Goal: Use online tool/utility: Utilize a website feature to perform a specific function

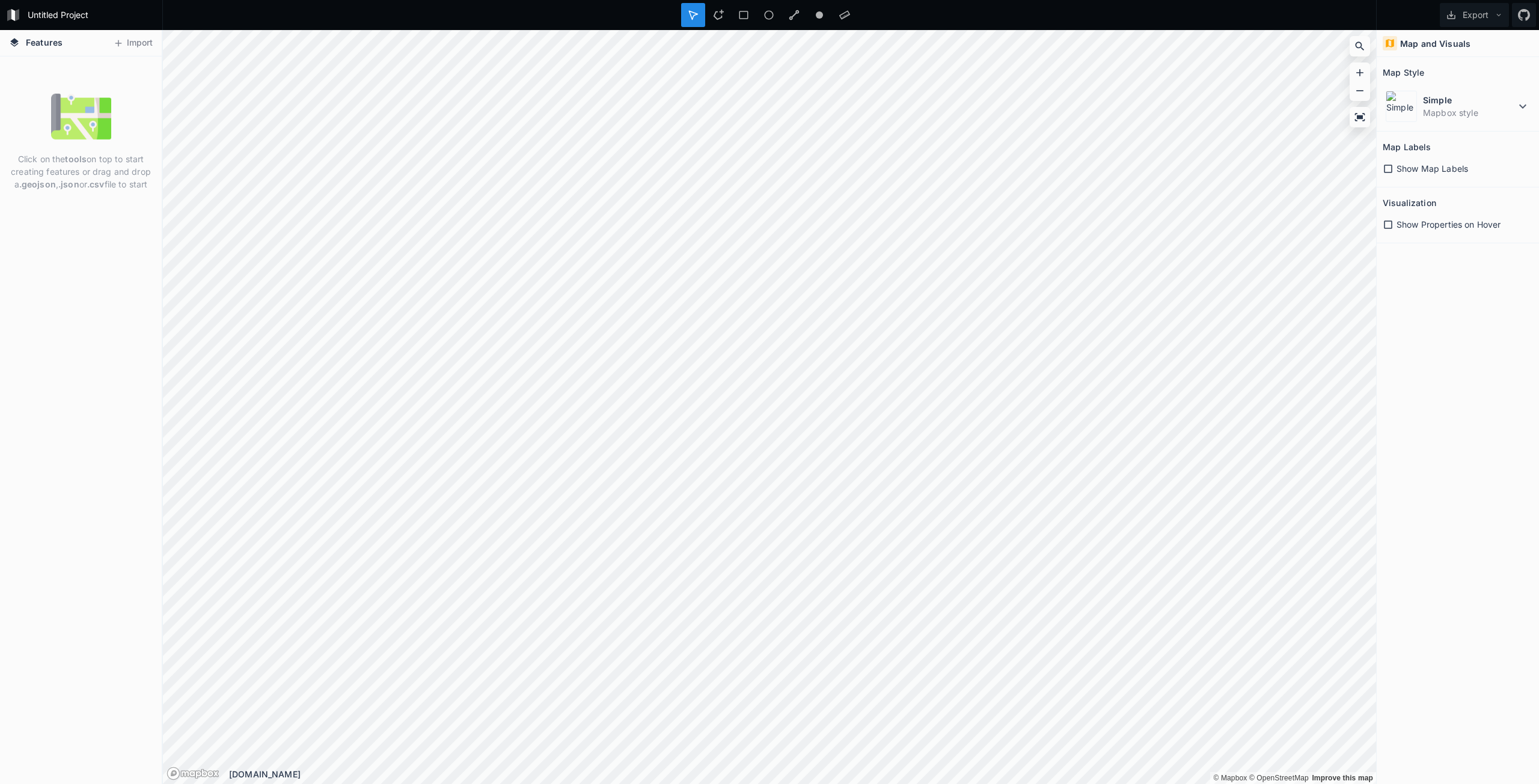
click at [82, 101] on img at bounding box center [81, 116] width 60 height 60
click at [125, 45] on button "Import" at bounding box center [133, 43] width 51 height 19
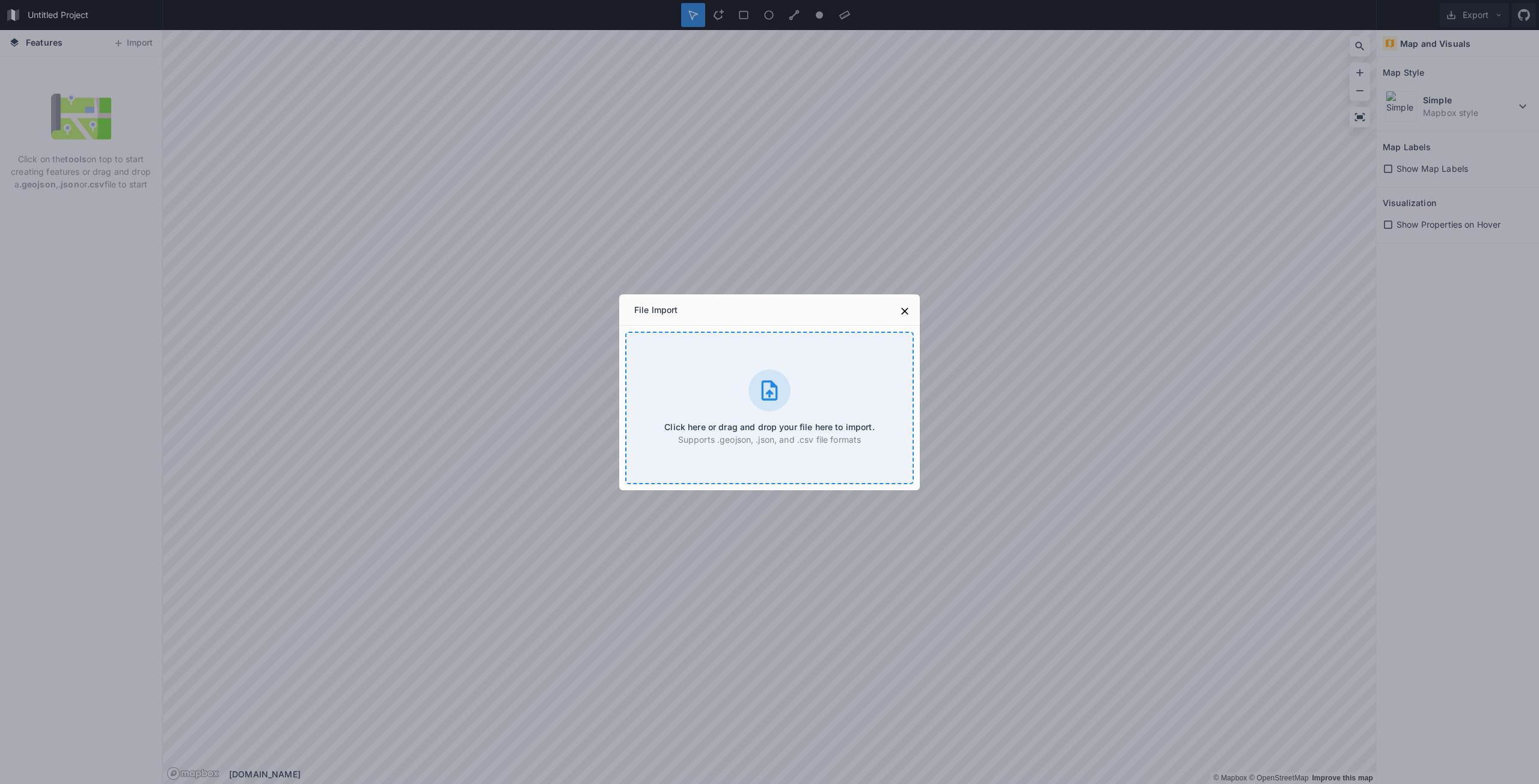
click at [722, 411] on div "Click here or drag and drop your file here to import. Supports .geojson, .json,…" at bounding box center [770, 408] width 289 height 153
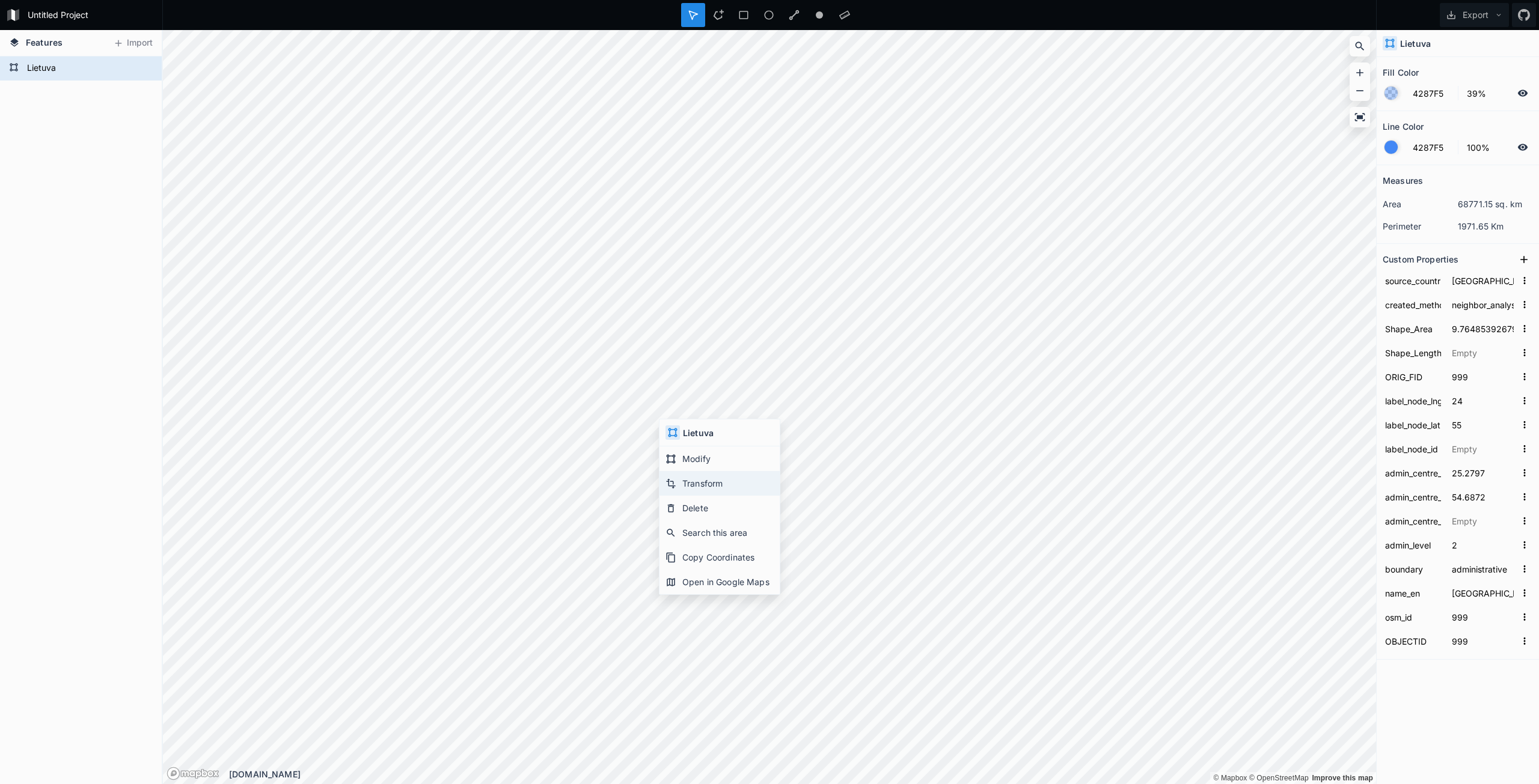
click at [713, 491] on div "Transform" at bounding box center [719, 483] width 120 height 25
click at [517, 516] on div "Modify" at bounding box center [523, 509] width 120 height 25
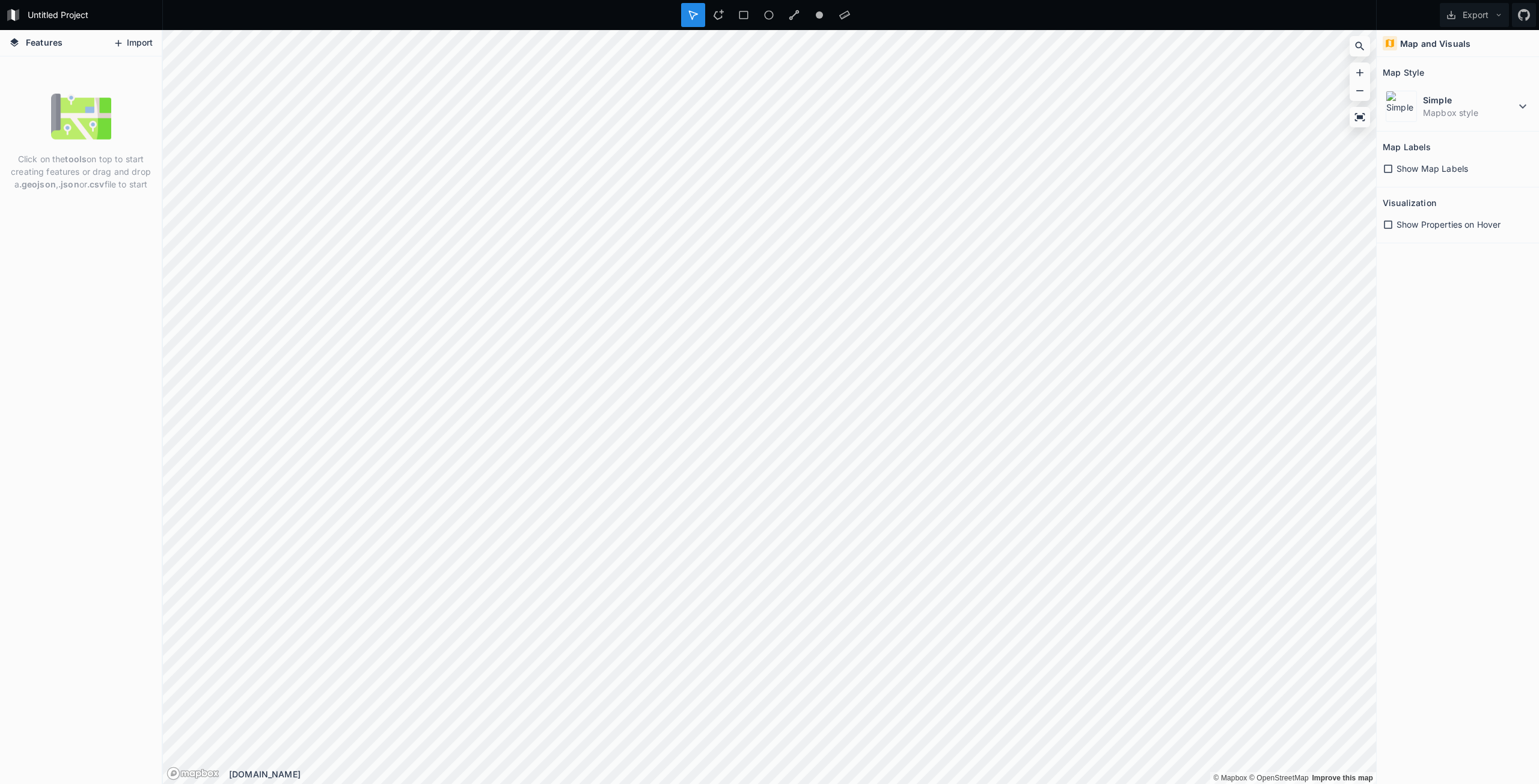
click at [135, 45] on button "Import" at bounding box center [133, 43] width 51 height 19
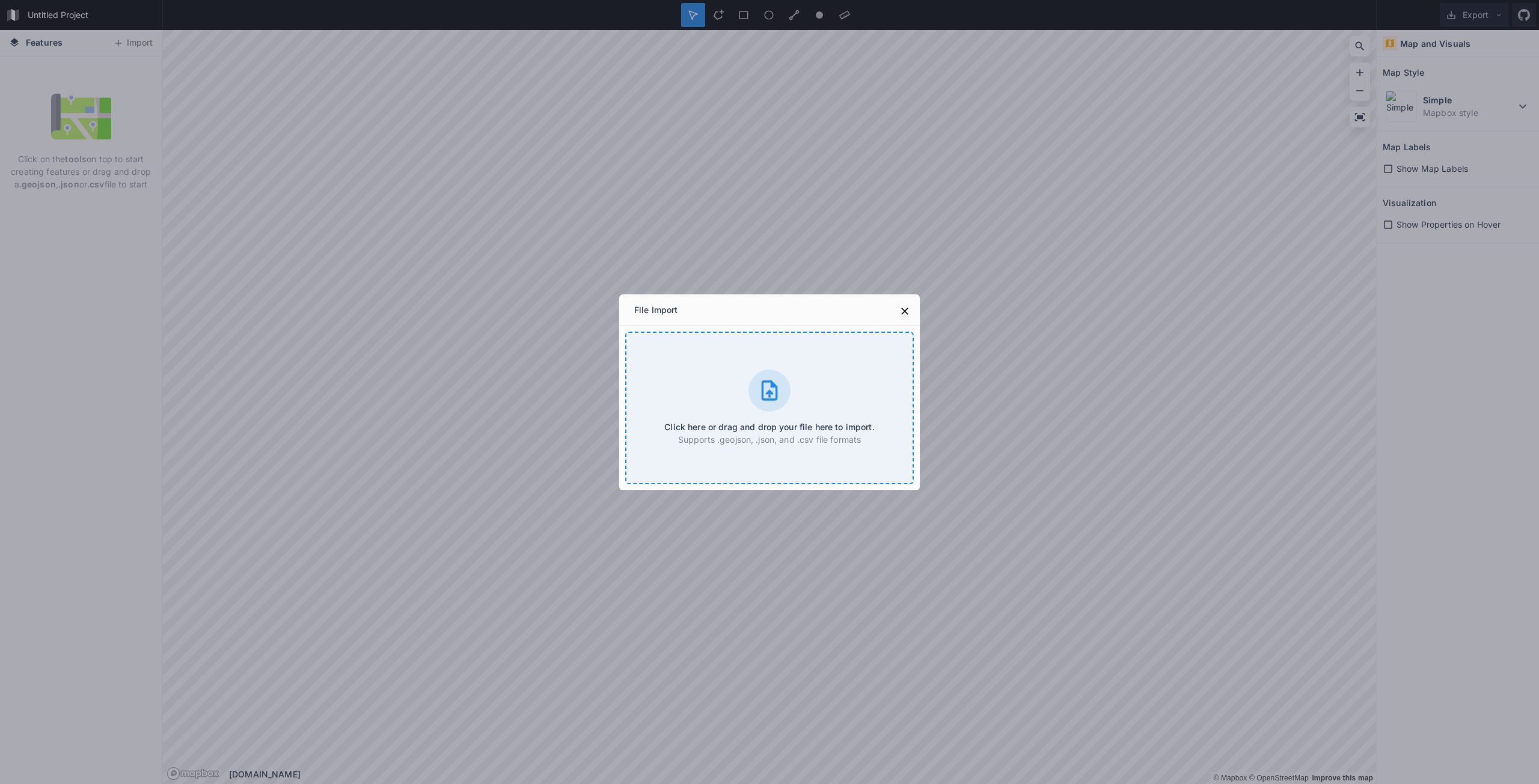
click at [764, 377] on div at bounding box center [770, 391] width 42 height 42
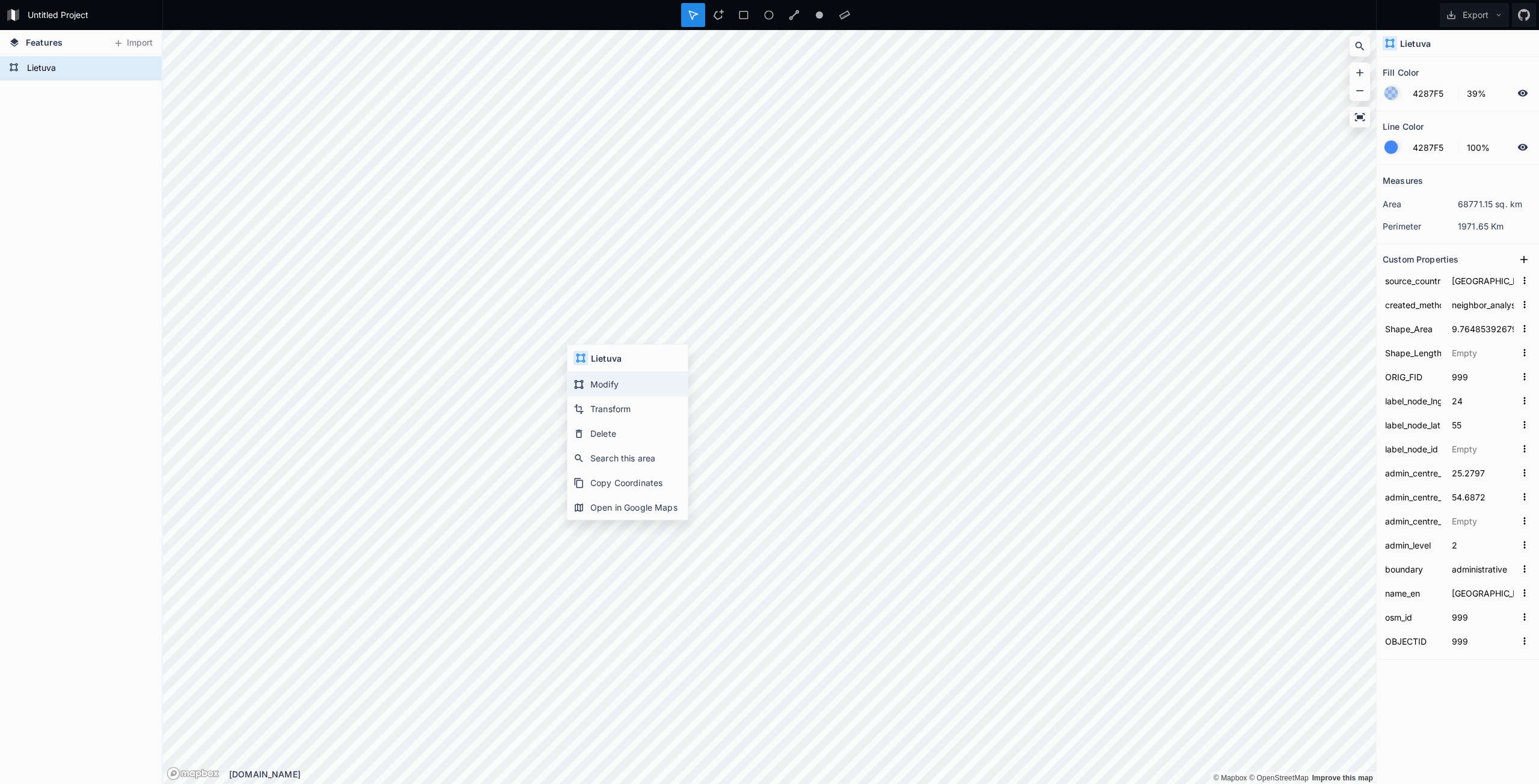
click at [597, 395] on div "Modify" at bounding box center [627, 384] width 120 height 25
click at [469, 305] on div "Modify" at bounding box center [483, 296] width 120 height 25
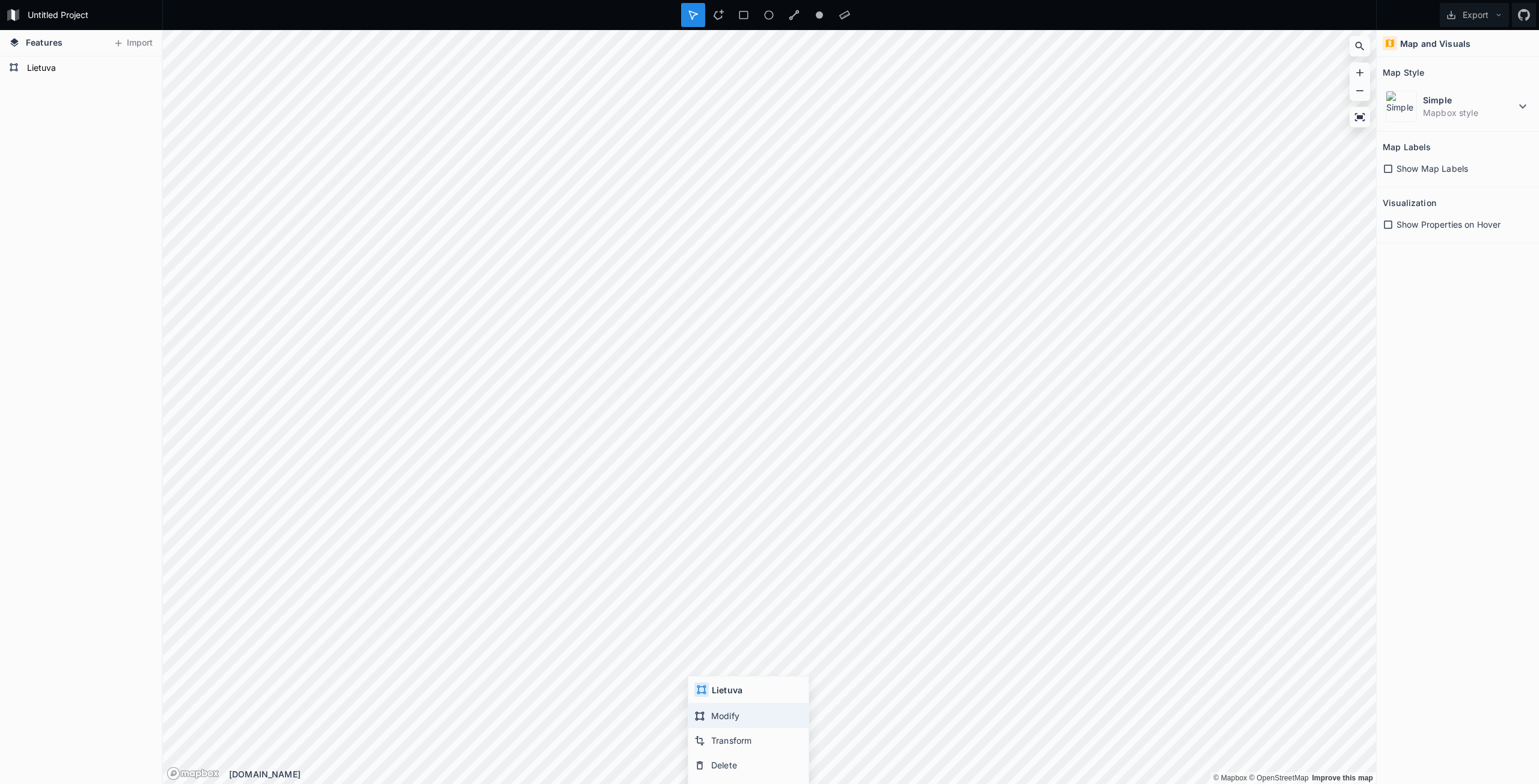
click at [736, 714] on div "Modify" at bounding box center [748, 716] width 120 height 25
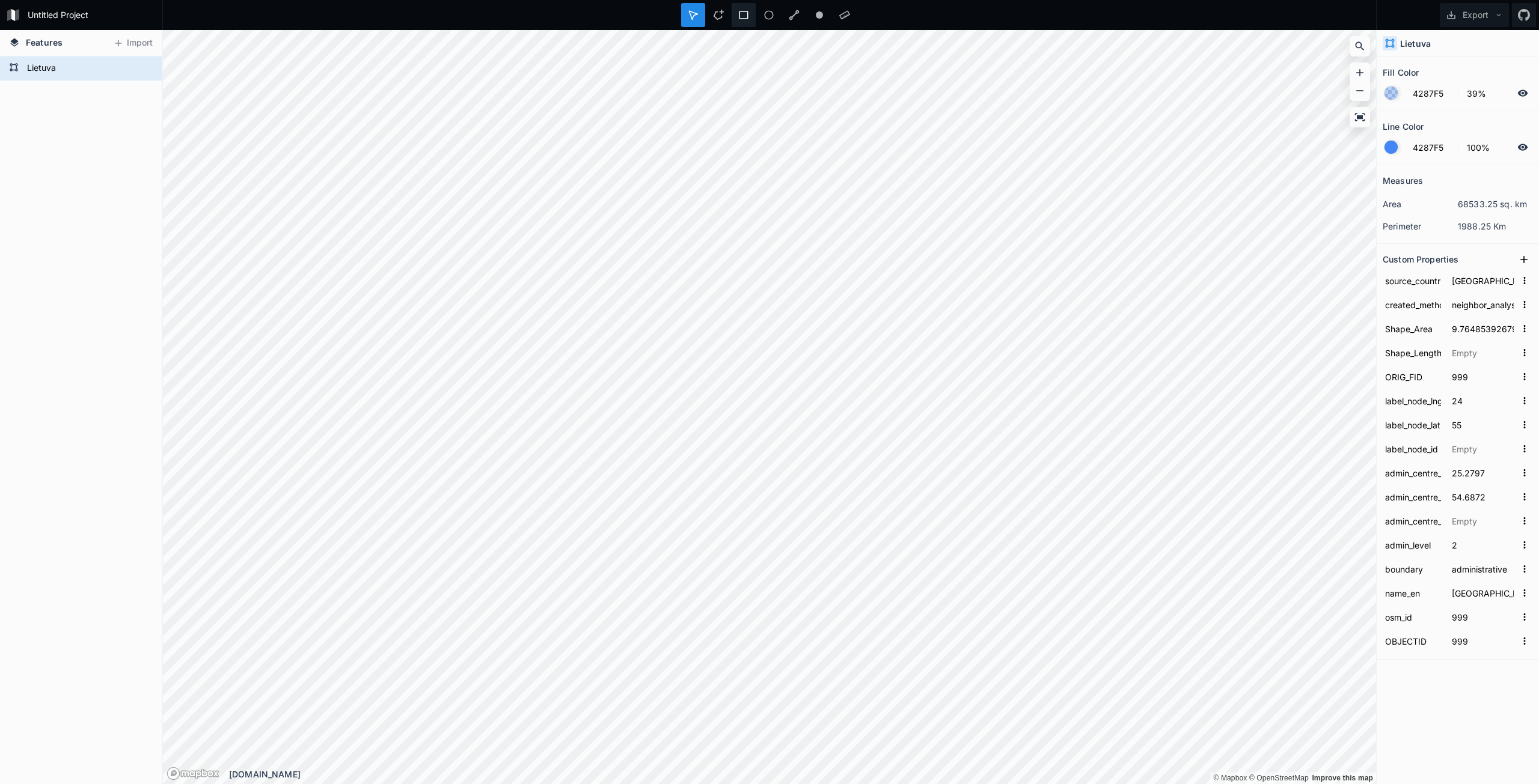
click at [743, 15] on icon at bounding box center [743, 15] width 11 height 11
